Goal: Information Seeking & Learning: Learn about a topic

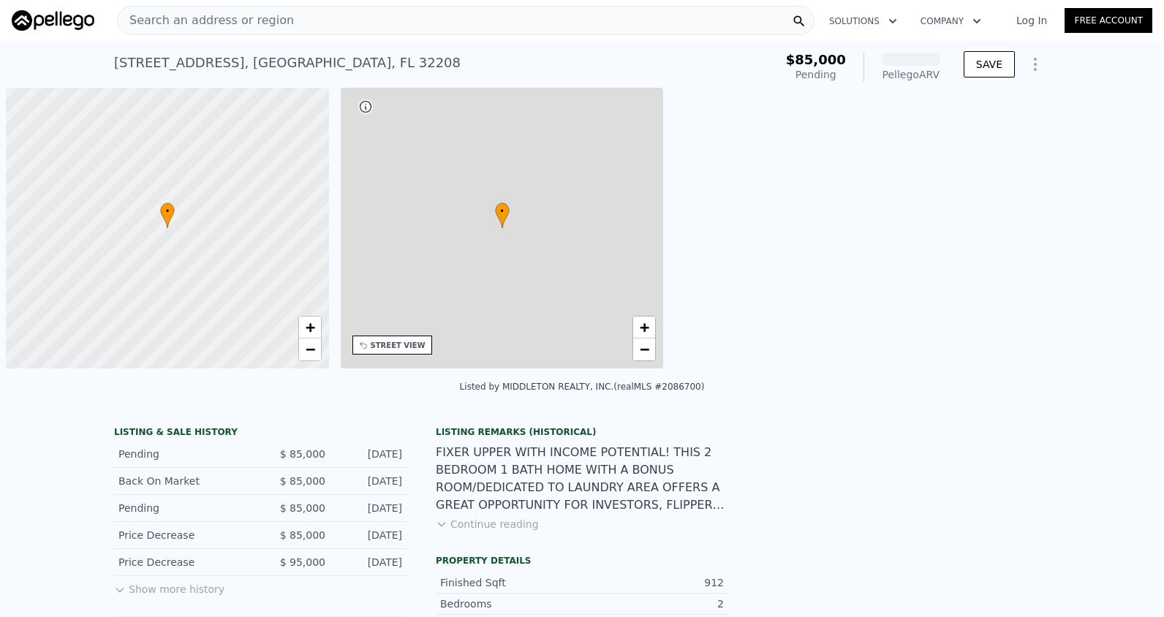
scroll to position [0, 6]
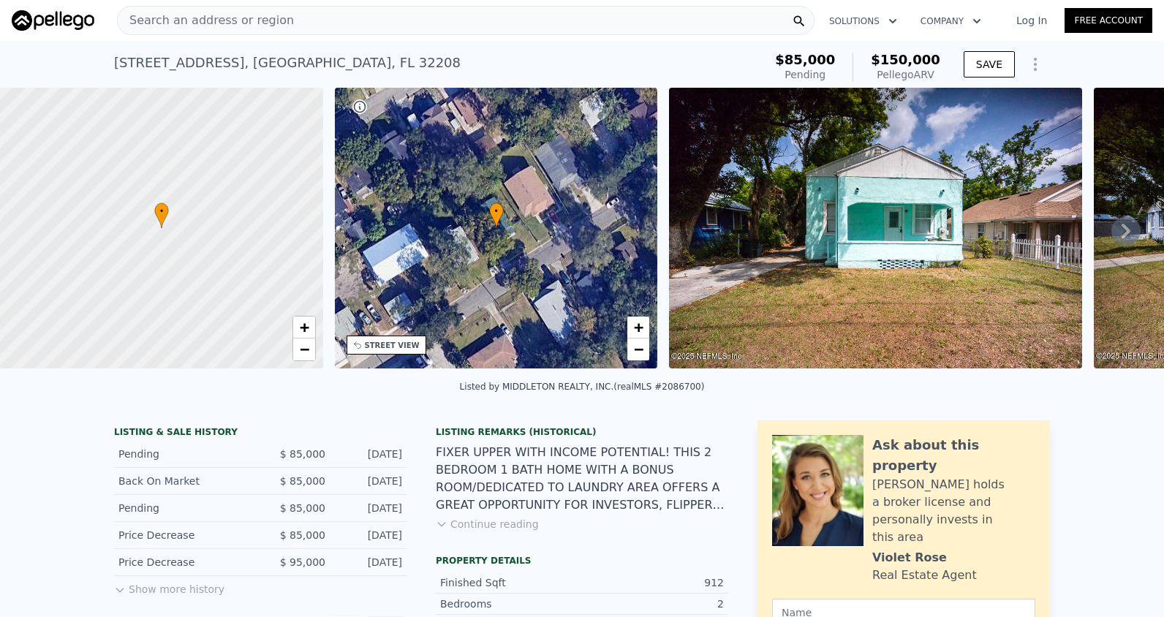
click at [218, 22] on span "Search an address or region" at bounding box center [206, 21] width 176 height 18
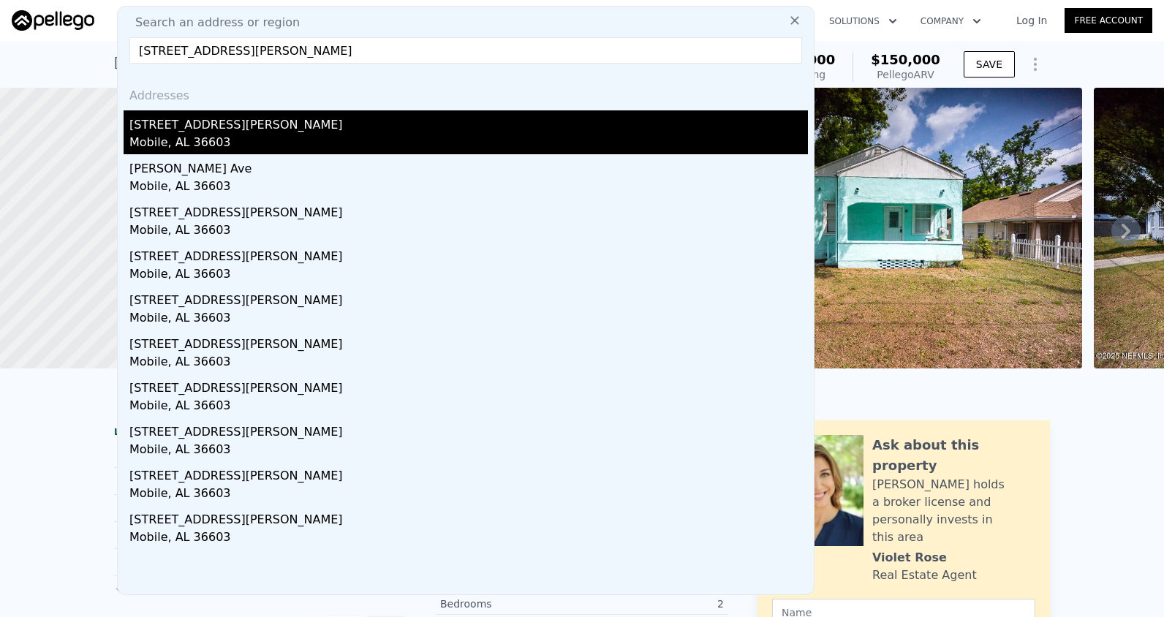
type input "610 Patton Ave, Mobile, AL 36603"
click at [213, 142] on div "Mobile, AL 36603" at bounding box center [468, 144] width 679 height 20
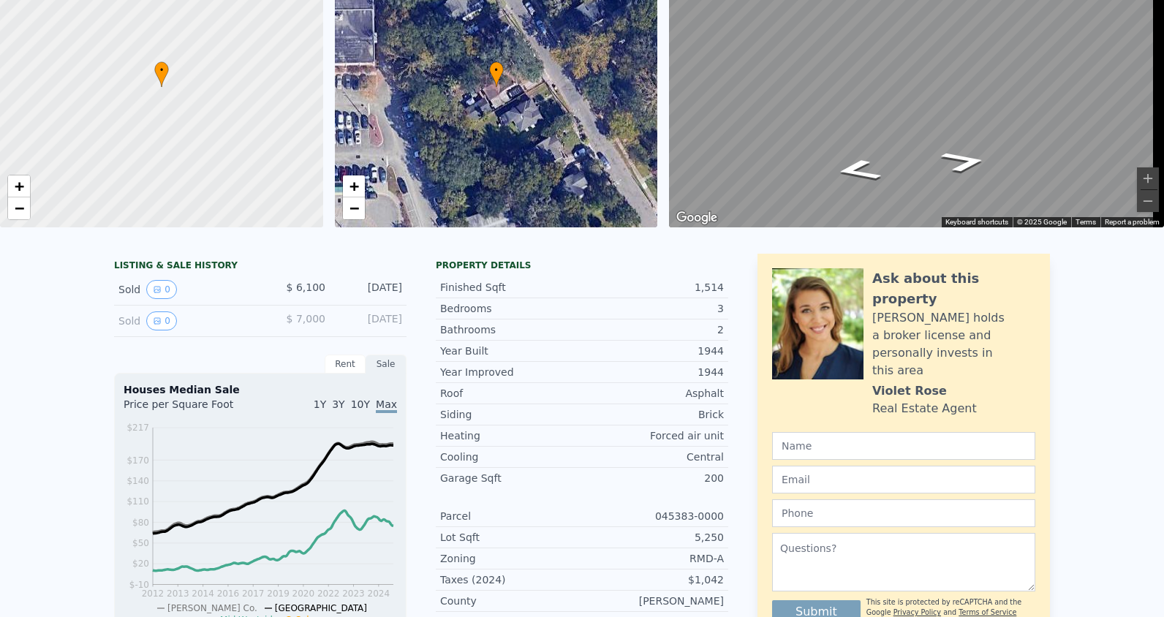
scroll to position [5, 0]
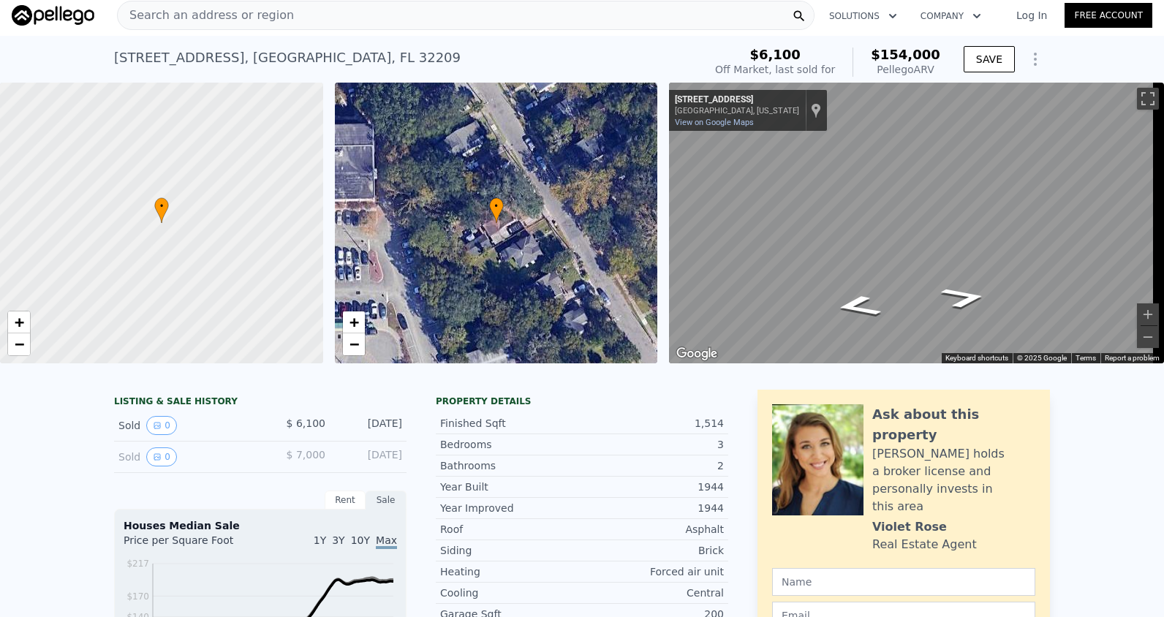
click at [376, 53] on div "[STREET_ADDRESS] Sold [DATE] for $6,100 (~ARV $154k )" at bounding box center [406, 62] width 584 height 41
click at [371, 56] on div "[STREET_ADDRESS] Sold [DATE] for $6,100 (~ARV $154k )" at bounding box center [406, 62] width 584 height 41
click at [353, 15] on div "Search an address or region" at bounding box center [466, 15] width 698 height 29
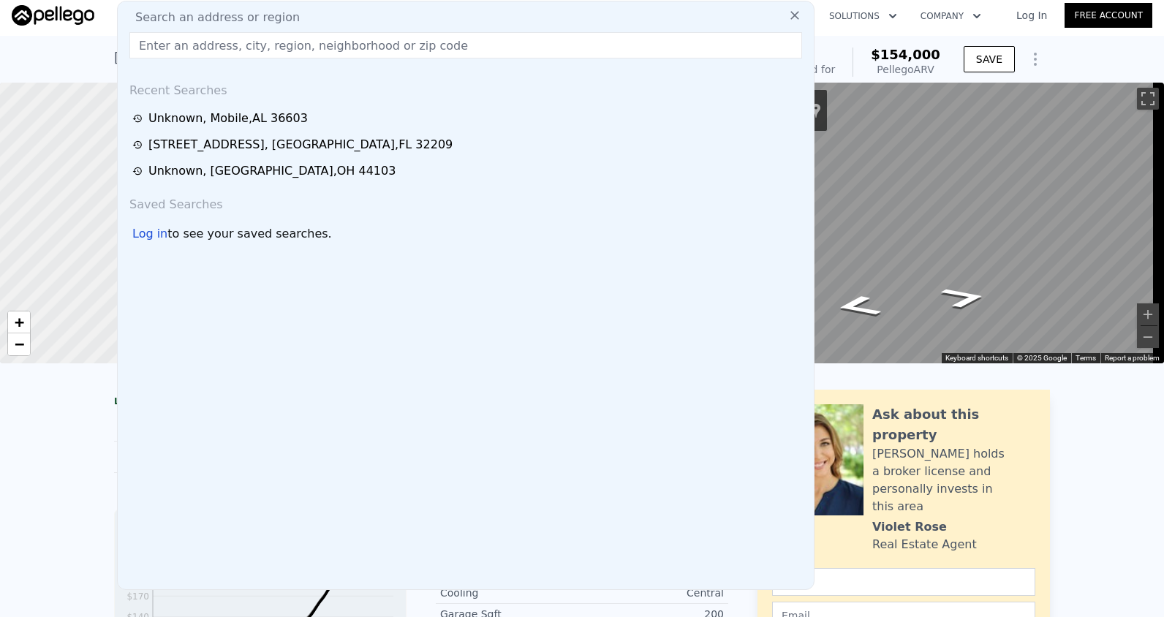
drag, startPoint x: 339, startPoint y: 18, endPoint x: 296, endPoint y: 48, distance: 52.0
click at [296, 48] on input "text" at bounding box center [465, 45] width 673 height 26
paste input "[STREET_ADDRESS]"
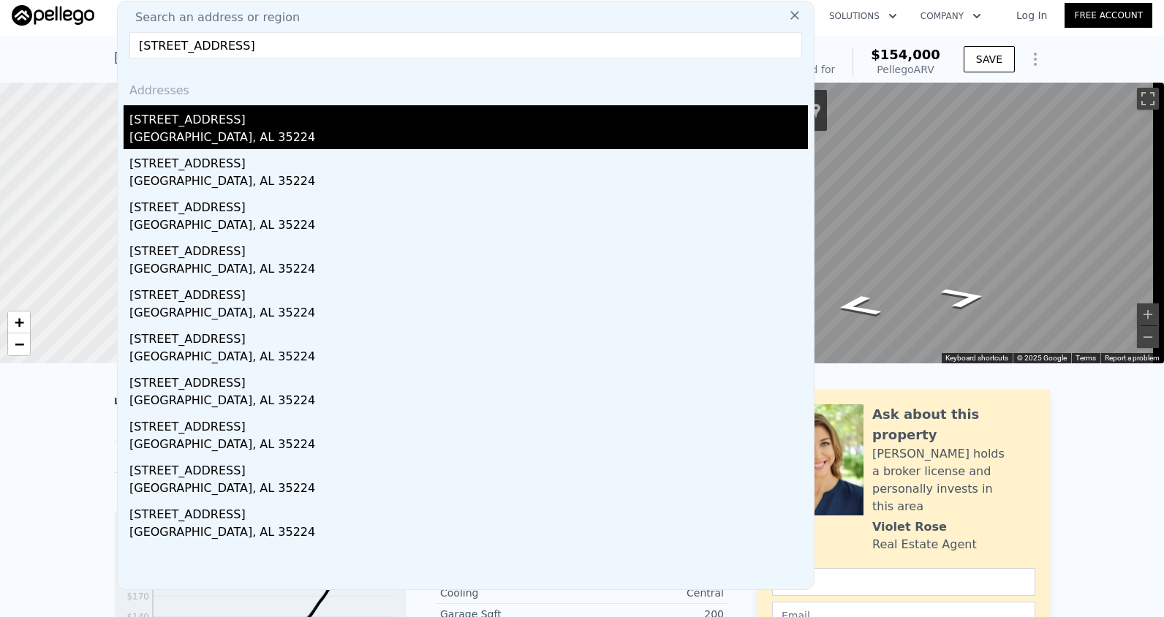
type input "[STREET_ADDRESS]"
click at [268, 140] on div "[GEOGRAPHIC_DATA], AL 35224" at bounding box center [468, 139] width 679 height 20
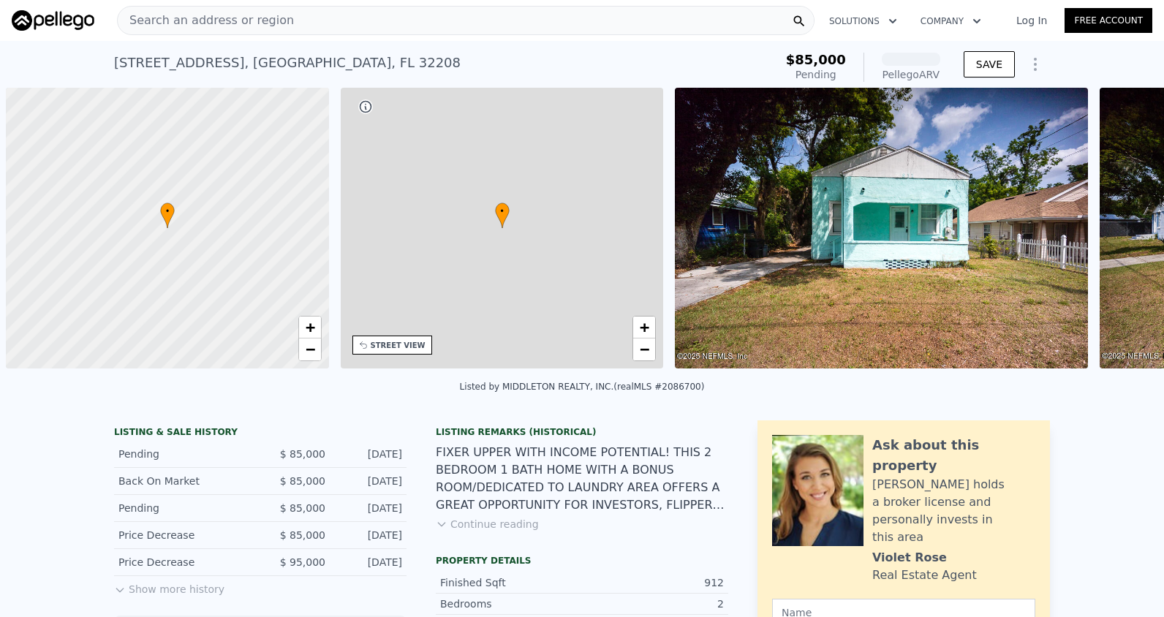
scroll to position [0, 6]
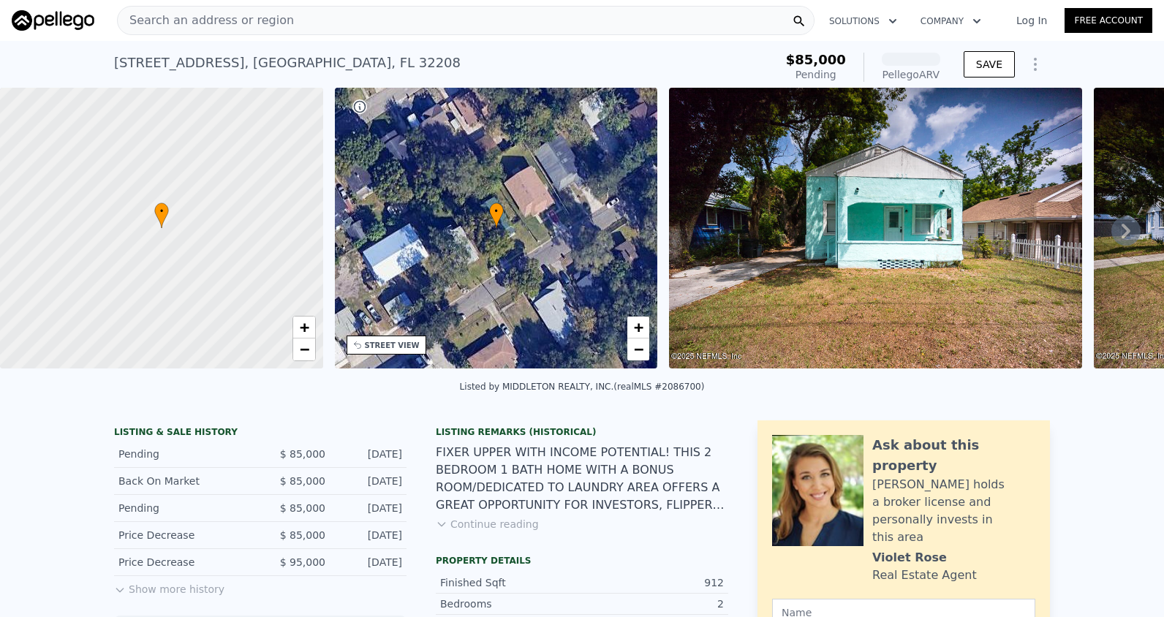
click at [223, 18] on span "Search an address or region" at bounding box center [206, 21] width 176 height 18
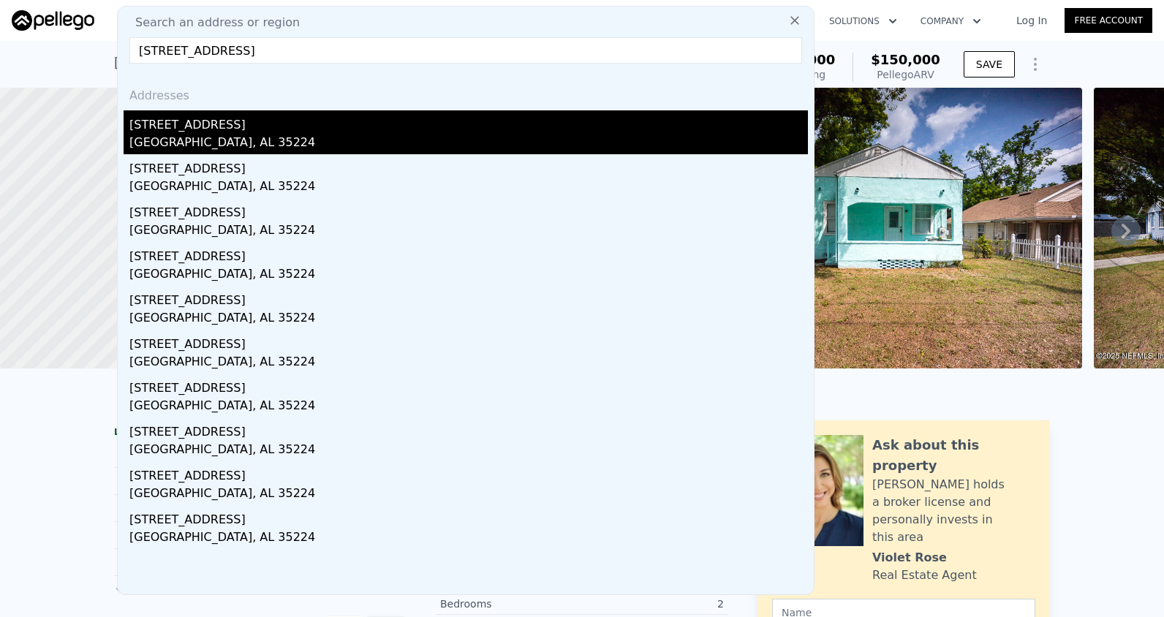
type input "[STREET_ADDRESS]"
click at [211, 139] on div "[GEOGRAPHIC_DATA], AL 35224" at bounding box center [468, 144] width 679 height 20
